Goal: Navigation & Orientation: Find specific page/section

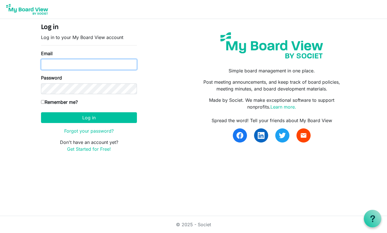
click at [84, 60] on input "Email" at bounding box center [89, 64] width 96 height 11
type input "dawnpaniz@gmail.com"
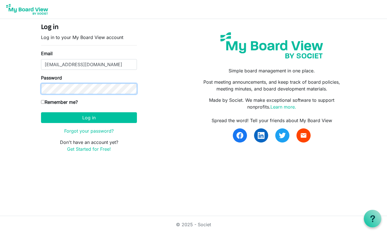
click at [41, 112] on button "Log in" at bounding box center [89, 117] width 96 height 11
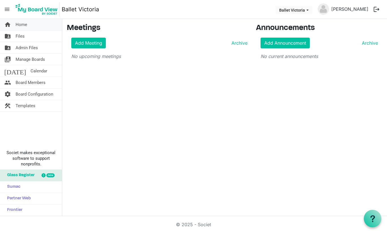
click at [21, 25] on span "Home" at bounding box center [22, 24] width 12 height 11
click at [20, 35] on span "Files" at bounding box center [20, 36] width 9 height 11
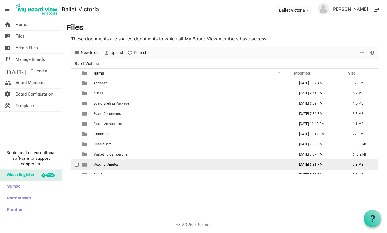
click at [108, 163] on span "Meeting Minutes" at bounding box center [105, 165] width 25 height 4
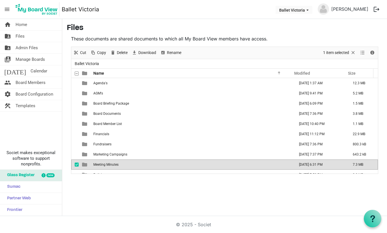
click at [108, 163] on span "Meeting Minutes" at bounding box center [105, 165] width 25 height 4
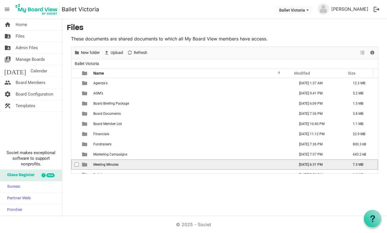
click at [108, 163] on span "Meeting Minutes" at bounding box center [105, 165] width 25 height 4
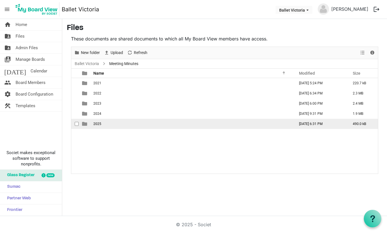
click at [106, 123] on td "2025" at bounding box center [192, 124] width 201 height 10
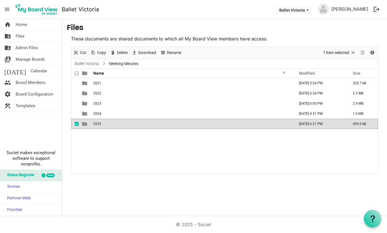
click at [106, 123] on td "2025" at bounding box center [192, 124] width 201 height 10
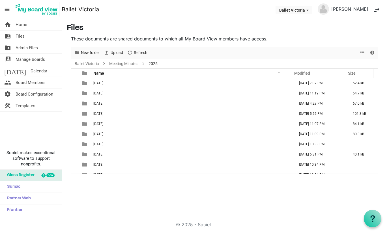
scroll to position [16, 0]
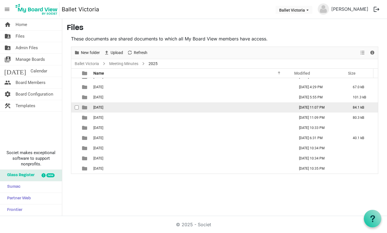
click at [123, 107] on td "05 May" at bounding box center [192, 107] width 201 height 10
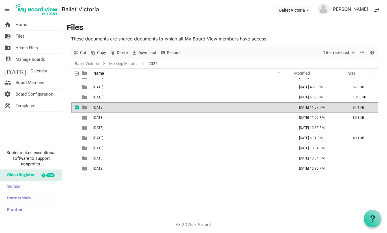
click at [123, 107] on td "05 May" at bounding box center [192, 107] width 201 height 10
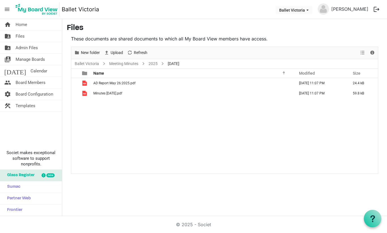
scroll to position [0, 0]
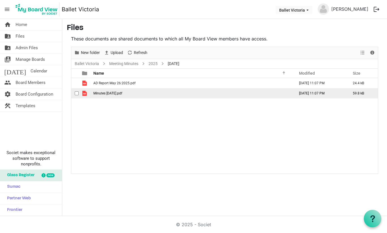
click at [112, 94] on span "Minutes May 26, 2025.pdf" at bounding box center [107, 93] width 29 height 4
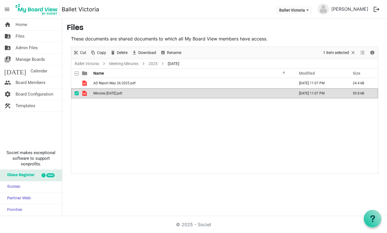
click at [112, 94] on span "Minutes May 26, 2025.pdf" at bounding box center [107, 93] width 29 height 4
click at [21, 27] on span "Home" at bounding box center [22, 24] width 12 height 11
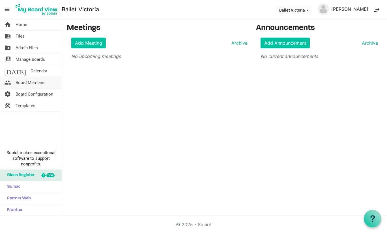
click at [36, 82] on span "Board Members" at bounding box center [31, 82] width 30 height 11
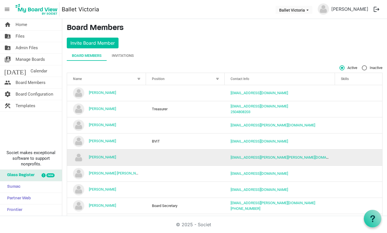
scroll to position [55, 0]
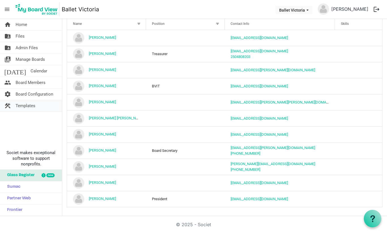
click at [28, 106] on span "Templates" at bounding box center [26, 105] width 20 height 11
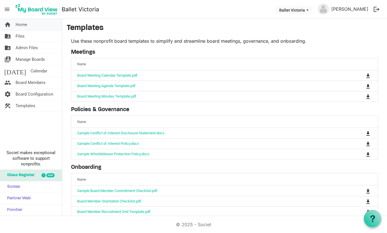
click at [21, 23] on span "Home" at bounding box center [22, 24] width 12 height 11
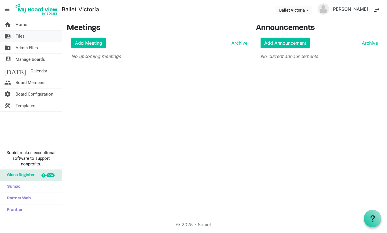
click at [21, 36] on span "Files" at bounding box center [20, 36] width 9 height 11
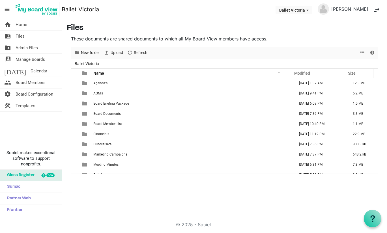
click at [23, 47] on span "Admin Files" at bounding box center [27, 47] width 22 height 11
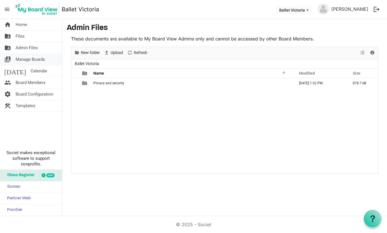
click at [26, 59] on span "Manage Boards" at bounding box center [30, 59] width 29 height 11
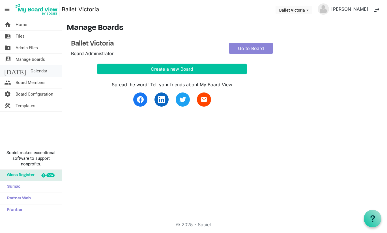
click at [31, 70] on span "Calendar" at bounding box center [39, 70] width 17 height 11
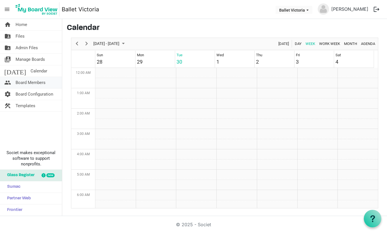
scroll to position [183, 0]
click at [29, 95] on span "Board Configuration" at bounding box center [35, 94] width 38 height 11
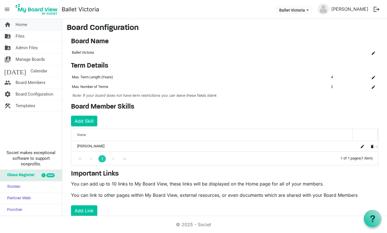
click at [25, 25] on span "Home" at bounding box center [22, 24] width 12 height 11
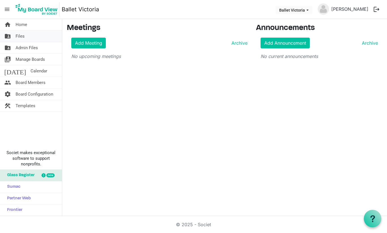
click at [27, 35] on link "folder_shared Files" at bounding box center [31, 36] width 62 height 11
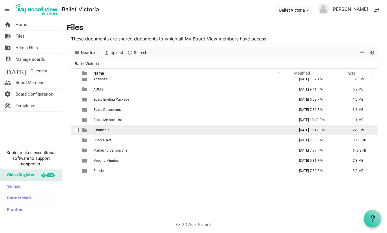
scroll to position [6, 0]
